Goal: Task Accomplishment & Management: Manage account settings

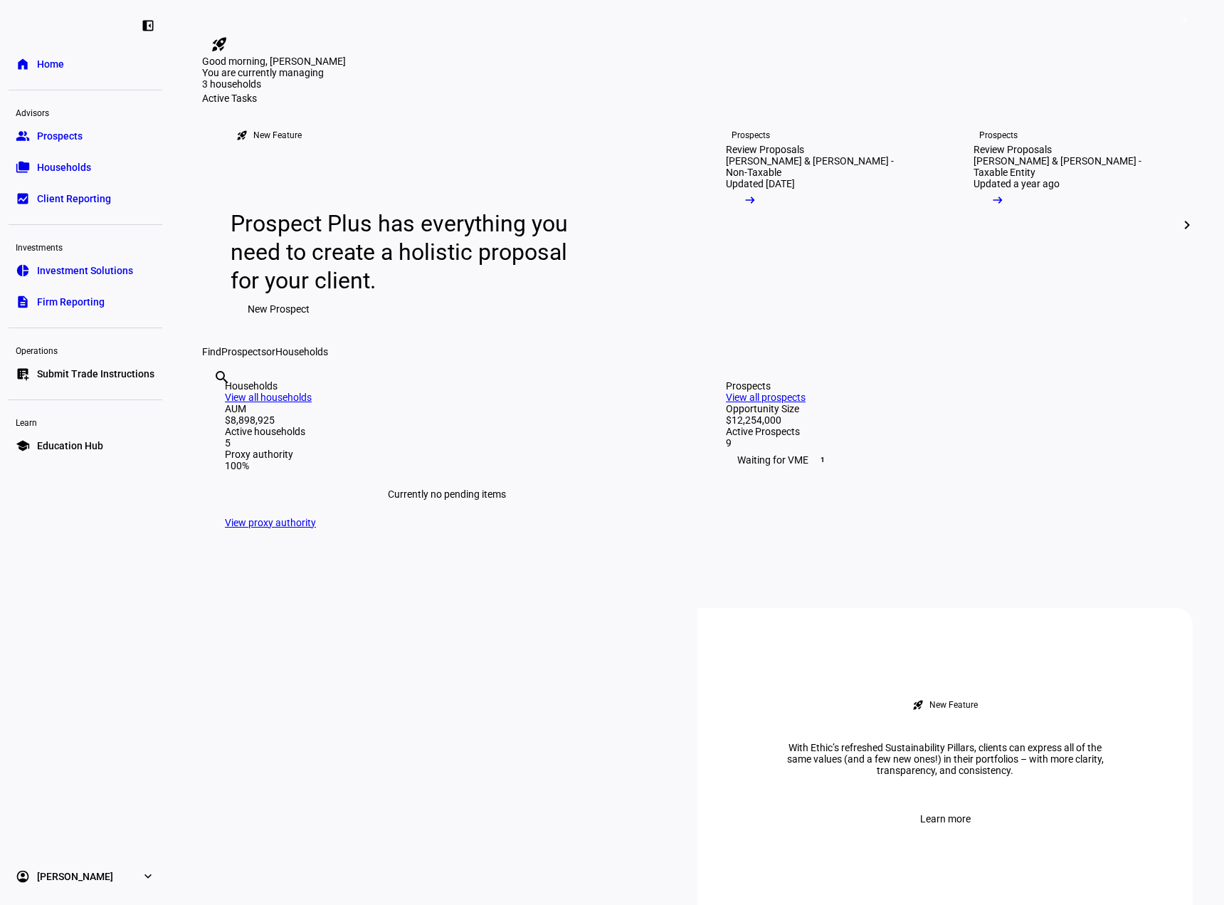
click at [216, 405] on input "text" at bounding box center [215, 396] width 3 height 17
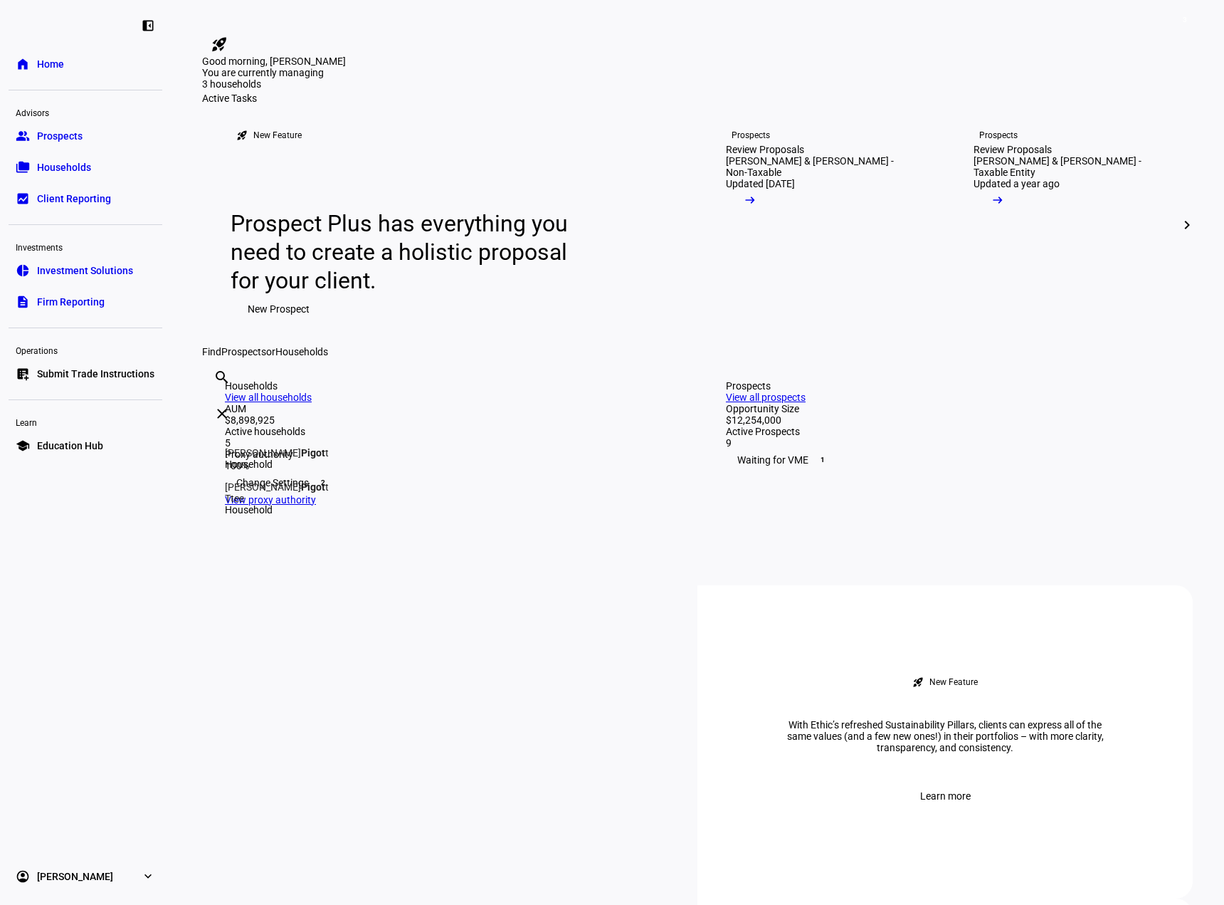
type input "pigott"
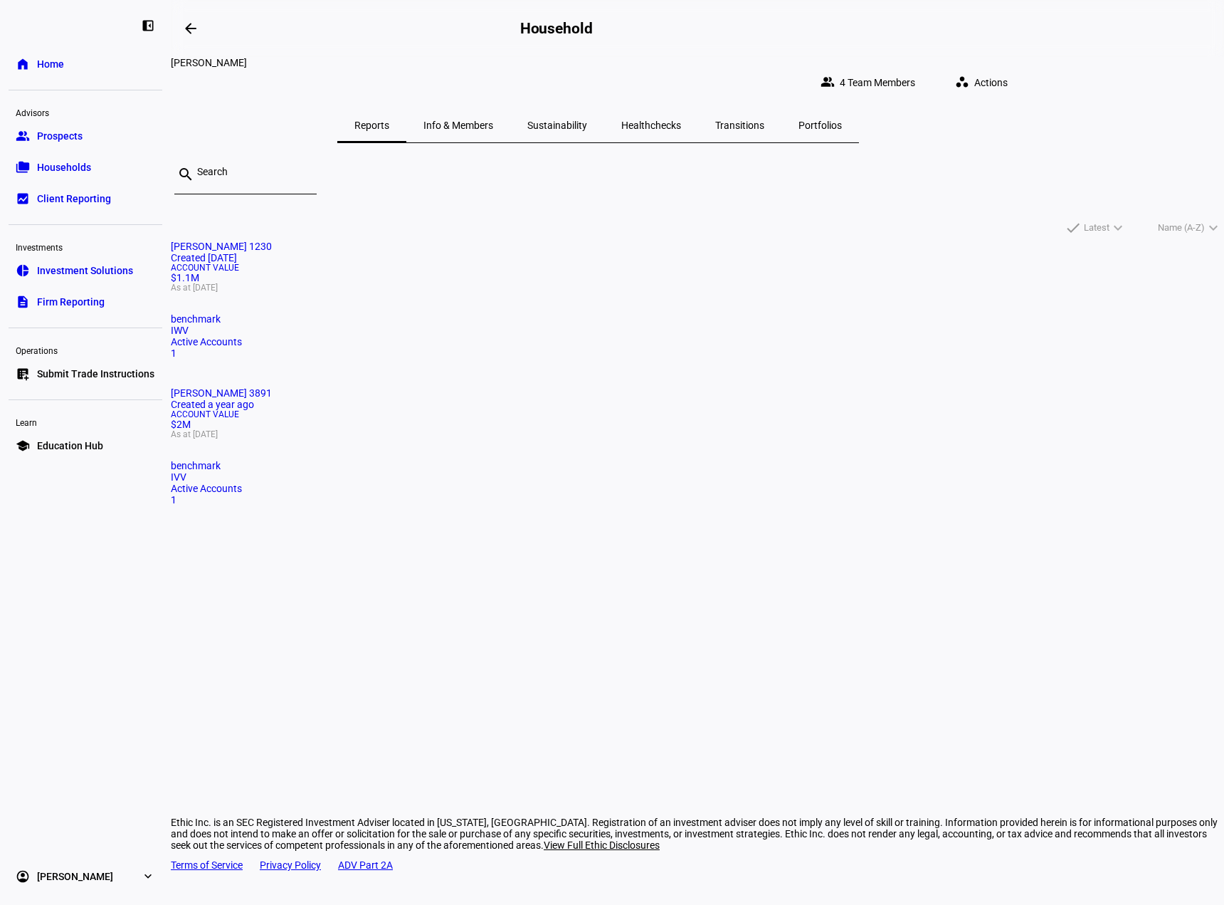
click at [1025, 73] on span at bounding box center [984, 82] width 81 height 28
click at [1054, 205] on span "Change Settings" at bounding box center [1052, 210] width 73 height 11
